Goal: Navigation & Orientation: Find specific page/section

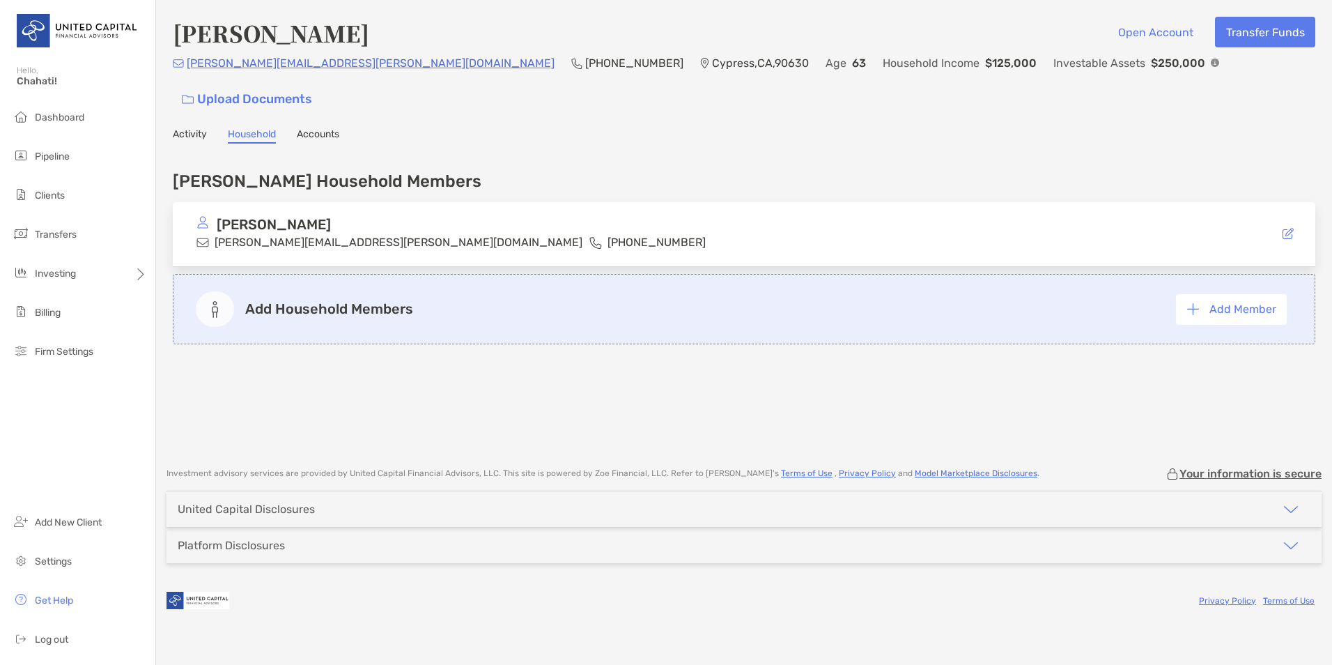
click at [69, 159] on span "Pipeline" at bounding box center [52, 157] width 35 height 12
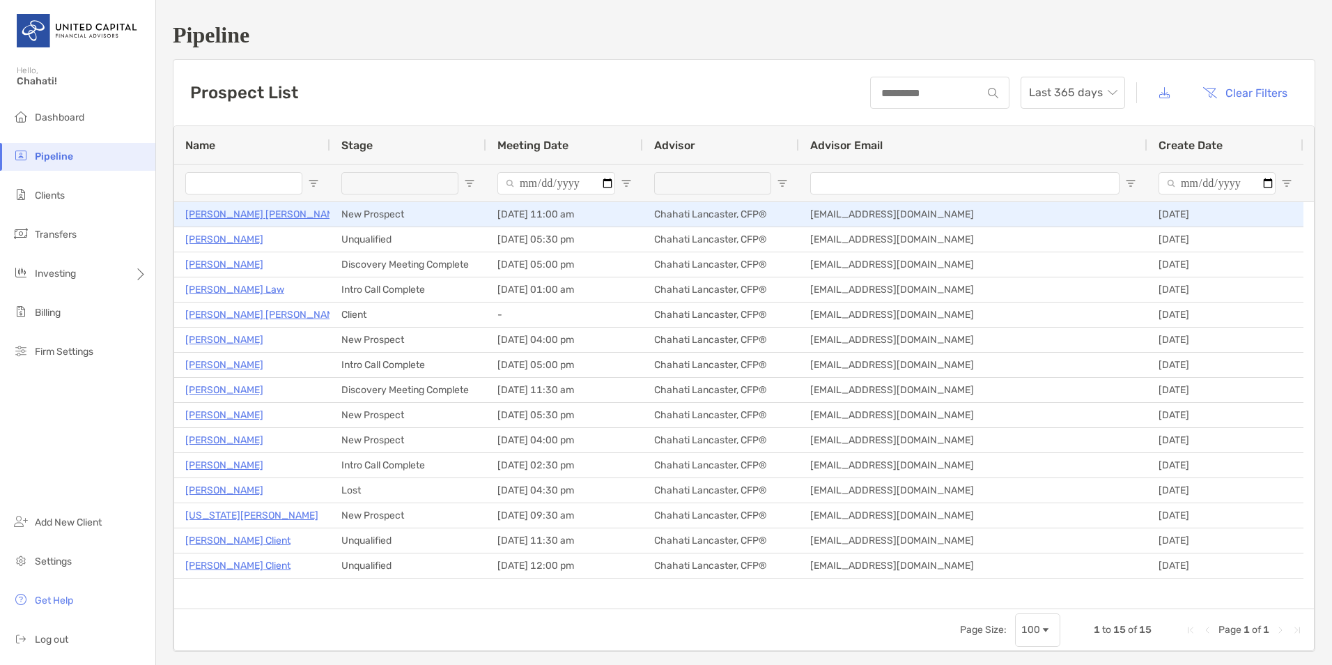
click at [211, 219] on p "[PERSON_NAME] [PERSON_NAME]" at bounding box center [264, 214] width 158 height 17
